Goal: Browse casually

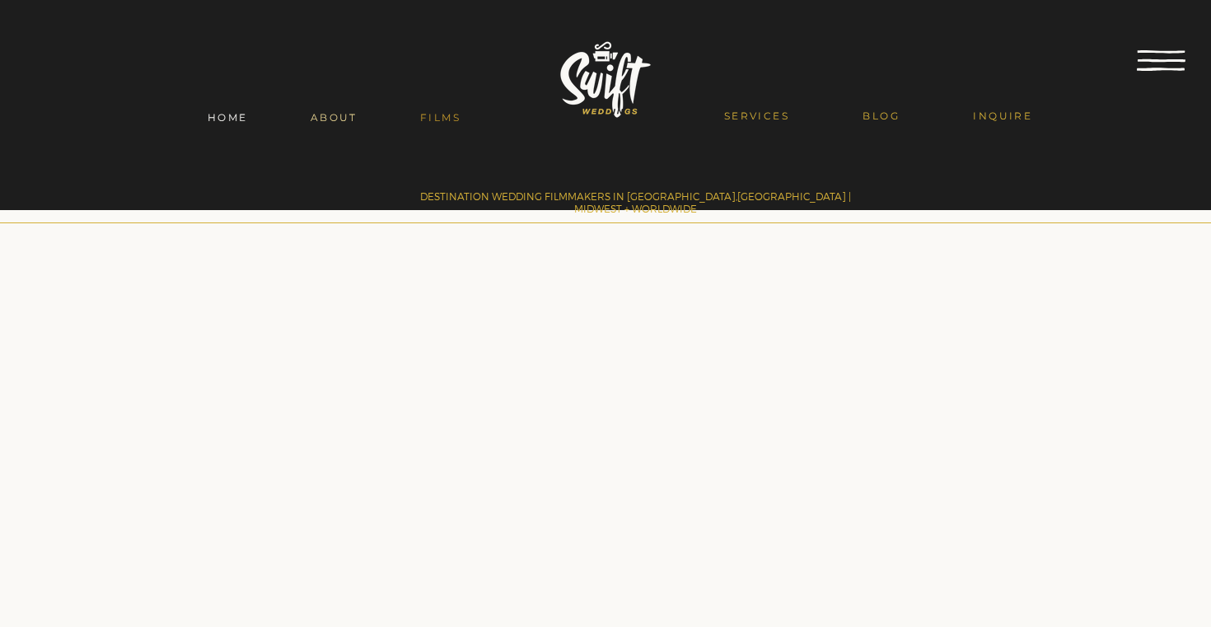
click at [338, 122] on span "ABOUT" at bounding box center [334, 117] width 47 height 12
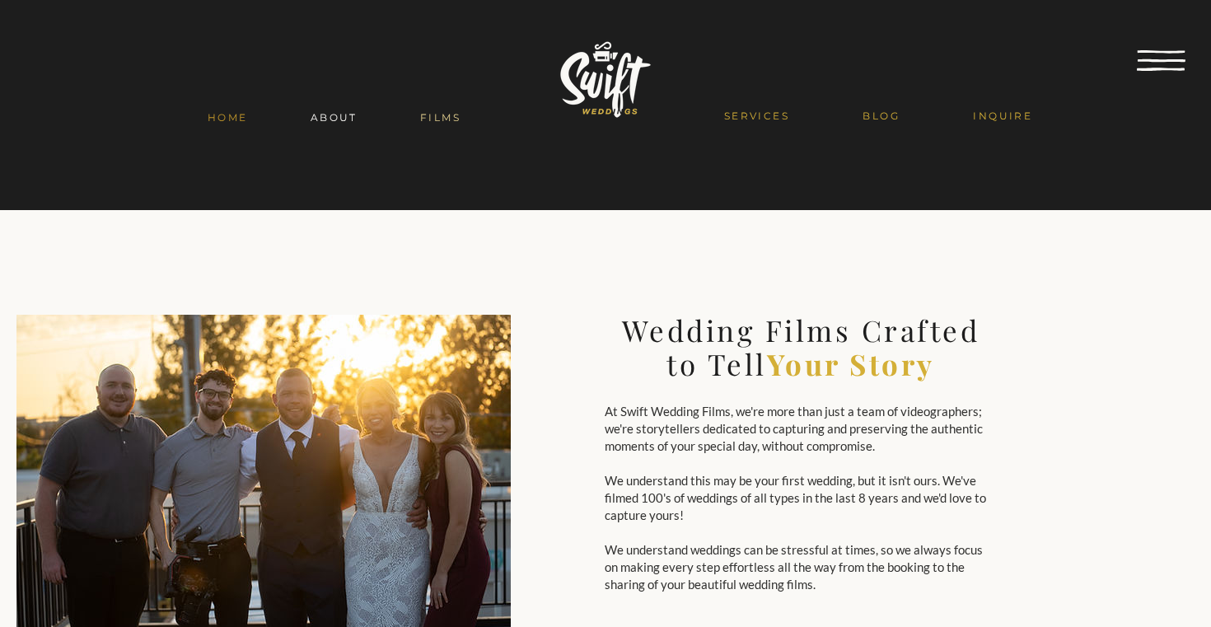
click at [442, 116] on span "FILMS" at bounding box center [440, 117] width 40 height 12
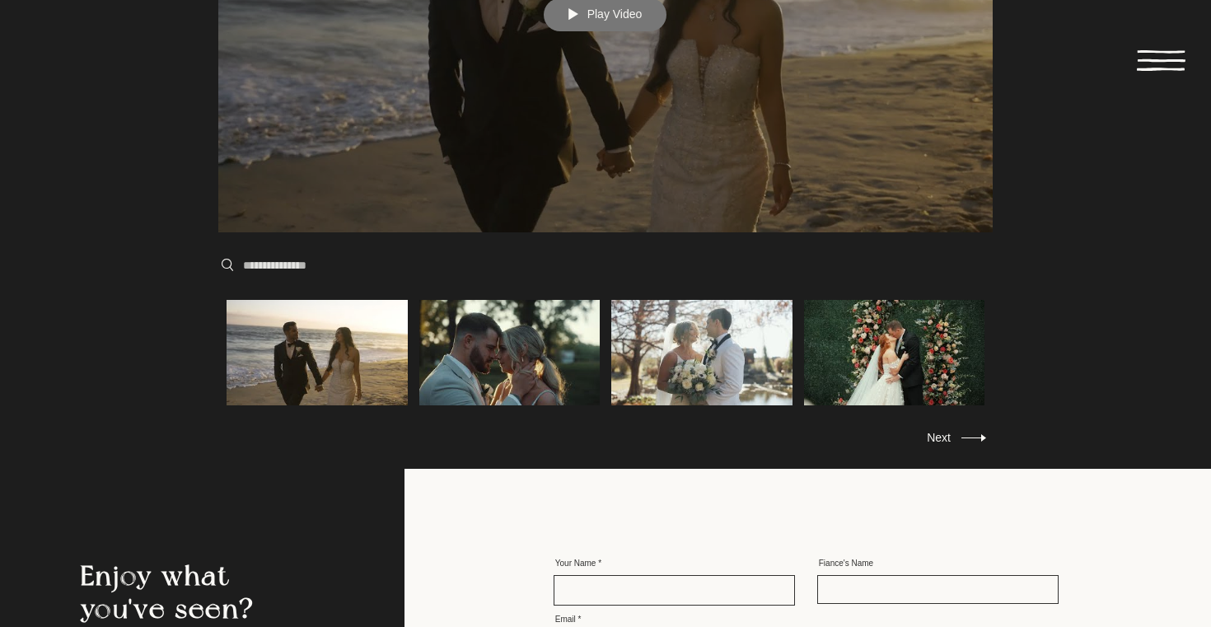
scroll to position [816, 0]
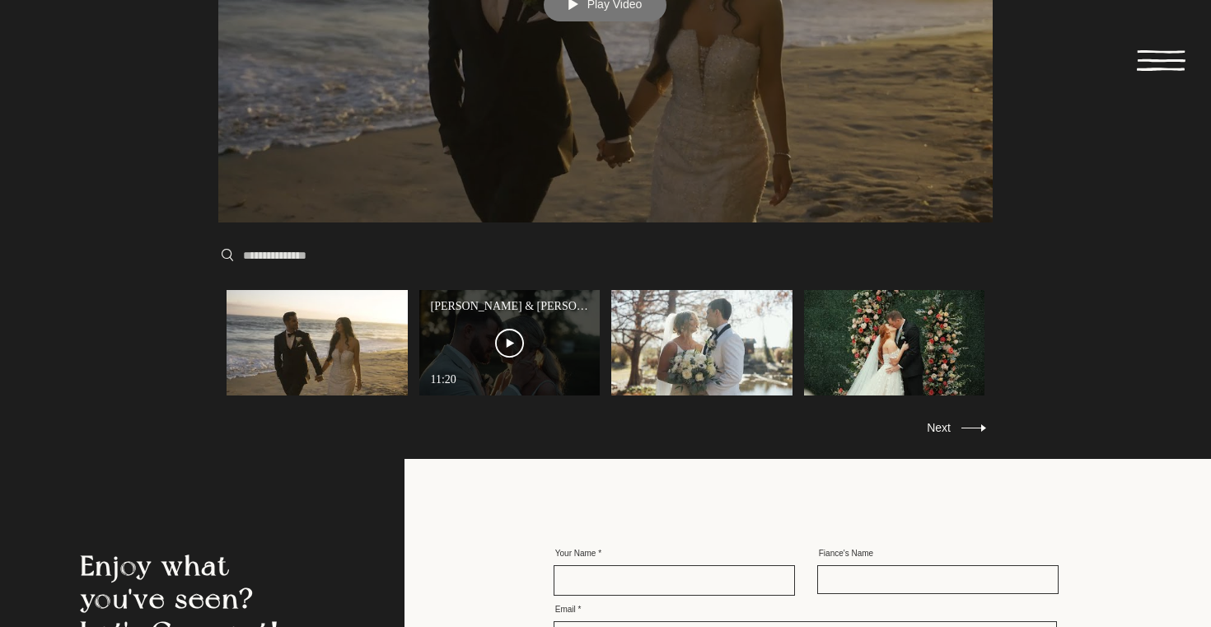
click at [497, 315] on button "Play Video" at bounding box center [510, 343] width 62 height 62
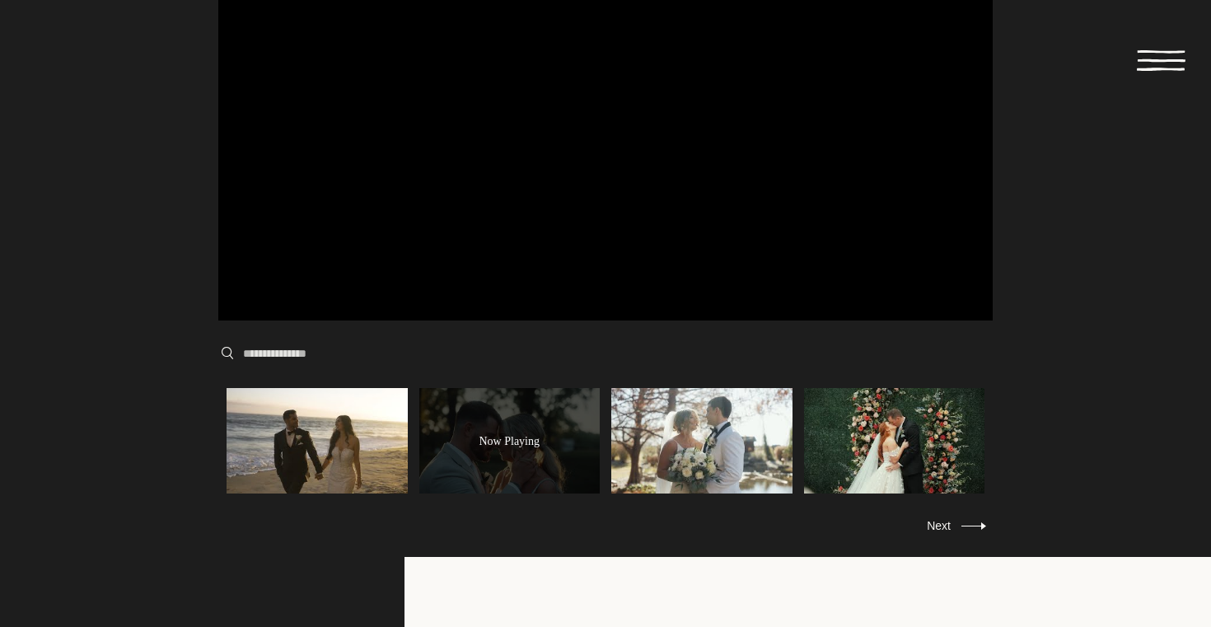
scroll to position [721, 0]
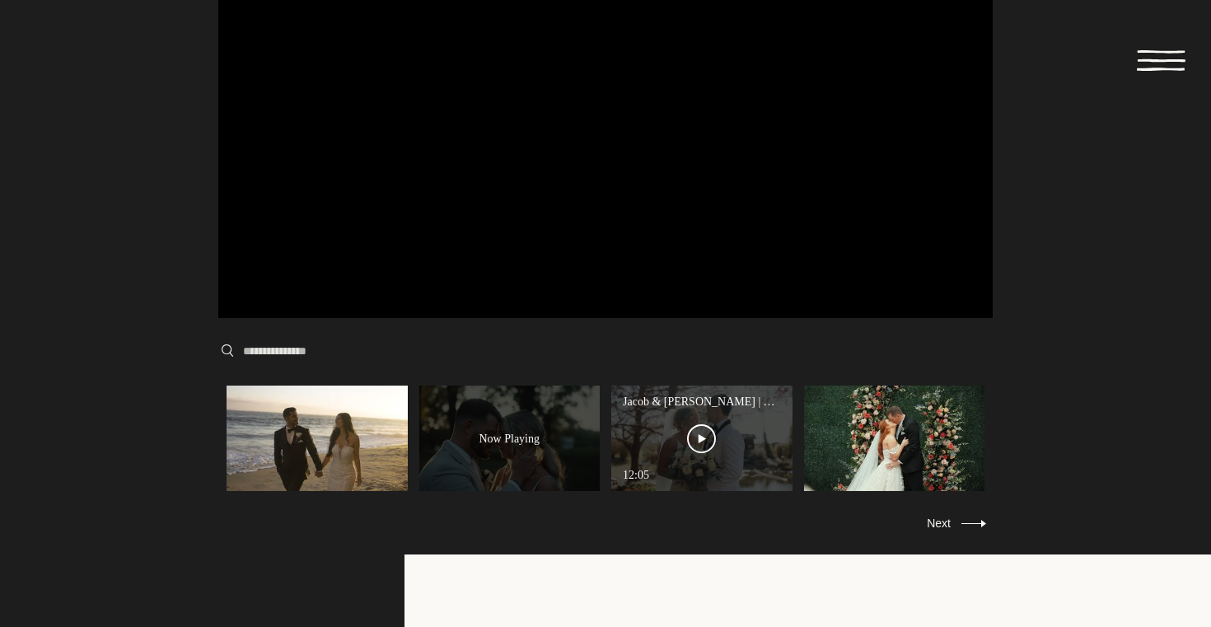
click at [731, 434] on button "Play Video" at bounding box center [702, 439] width 62 height 62
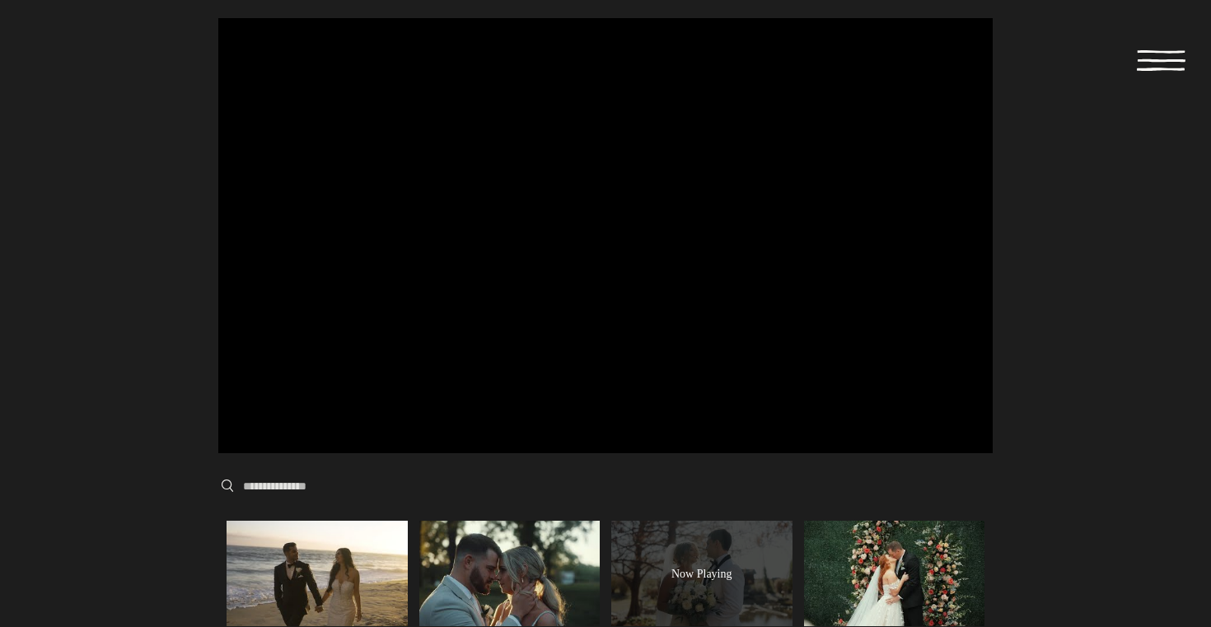
scroll to position [580, 0]
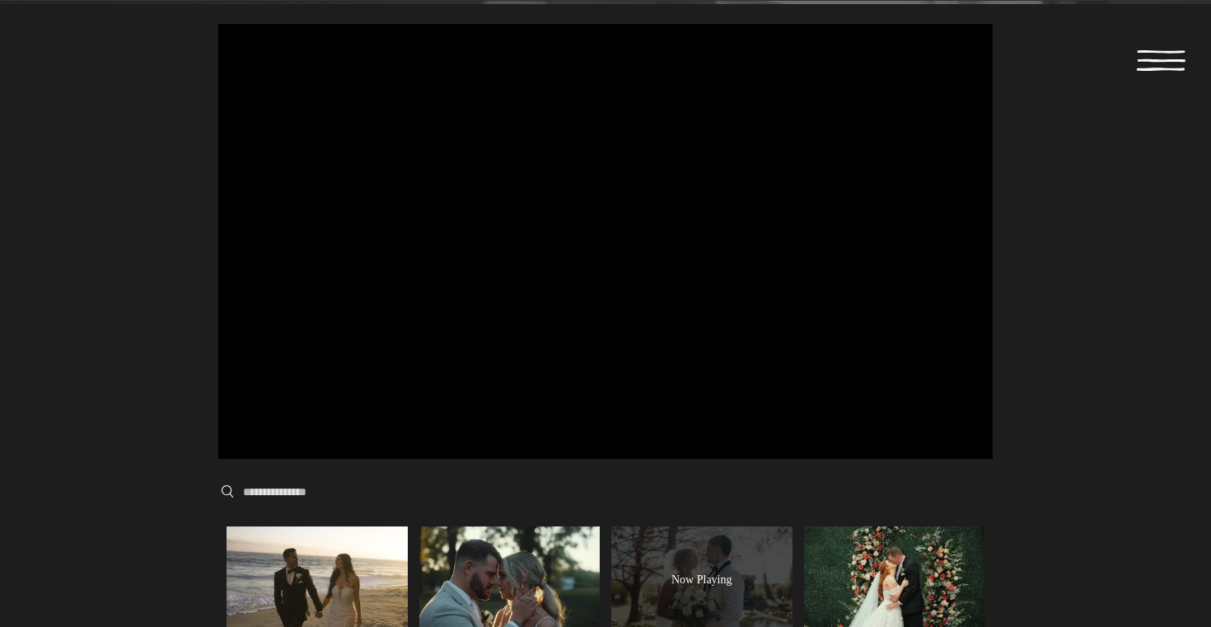
click at [1164, 61] on icon at bounding box center [1162, 60] width 48 height 3
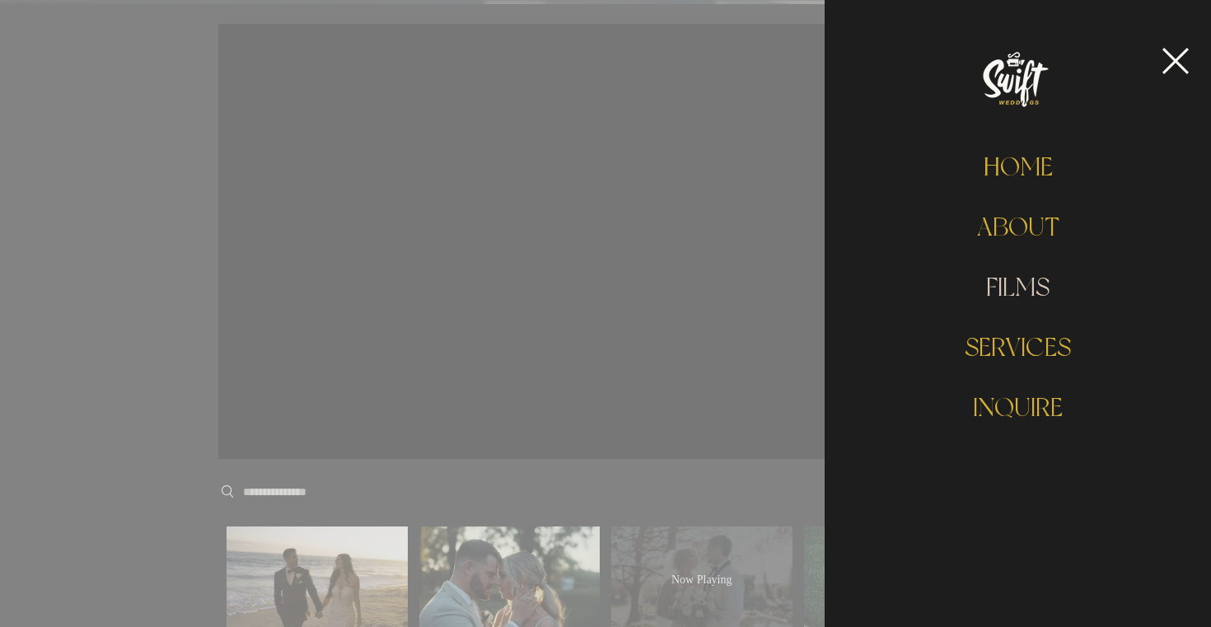
scroll to position [0, 0]
click at [1007, 331] on link "SERVICES" at bounding box center [1017, 347] width 259 height 60
